Goal: Task Accomplishment & Management: Manage account settings

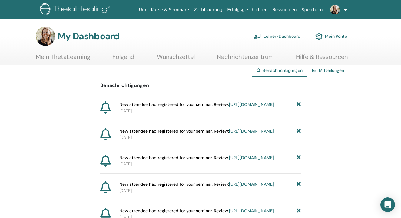
click at [274, 36] on link "Lehrer-Dashboard" at bounding box center [277, 36] width 47 height 13
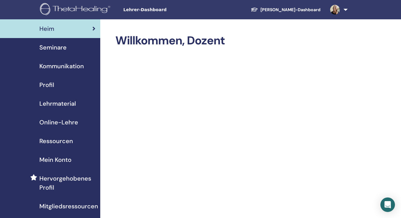
click at [61, 47] on span "Seminare" at bounding box center [52, 47] width 27 height 9
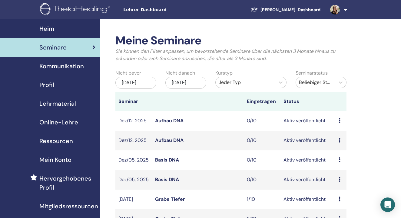
click at [140, 82] on div "Jul/01, 2025" at bounding box center [135, 83] width 41 height 12
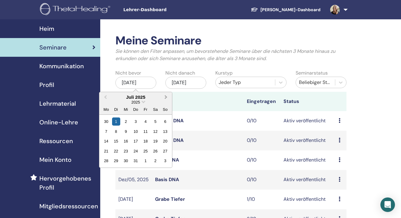
click at [166, 97] on span "Next Month" at bounding box center [166, 97] width 0 height 6
click at [107, 96] on button "Previous Month" at bounding box center [105, 98] width 10 height 10
click at [148, 160] on div "29" at bounding box center [145, 161] width 8 height 8
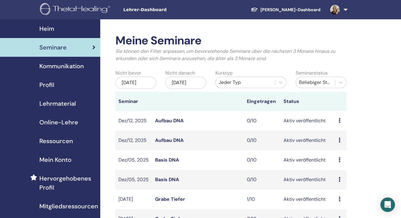
click at [183, 95] on th at bounding box center [198, 101] width 92 height 19
click at [183, 86] on div "Jan/01, 2026" at bounding box center [185, 83] width 41 height 12
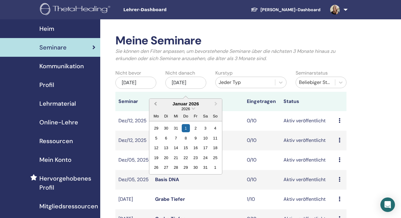
click at [155, 105] on button "Previous Month" at bounding box center [155, 105] width 10 height 10
click at [152, 103] on button "Previous Month" at bounding box center [155, 105] width 10 height 10
click at [186, 157] on div "25" at bounding box center [186, 158] width 8 height 8
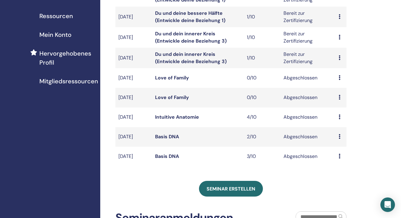
scroll to position [127, 0]
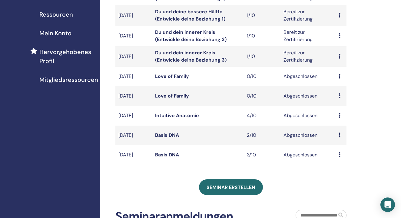
click at [191, 119] on link "Intuitive Anatomie" at bounding box center [177, 116] width 44 height 6
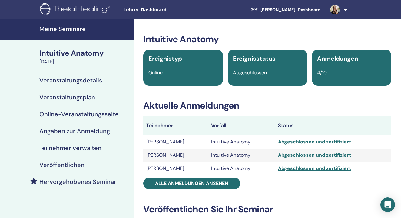
click at [75, 146] on h4 "Teilnehmer verwalten" at bounding box center [70, 148] width 62 height 7
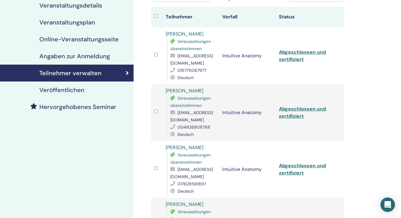
scroll to position [75, 0]
click at [299, 110] on link "Abgeschlossen und zertifiziert" at bounding box center [302, 113] width 47 height 14
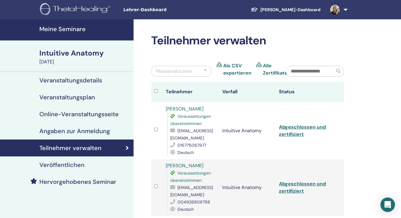
scroll to position [0, 0]
